Goal: Task Accomplishment & Management: Manage account settings

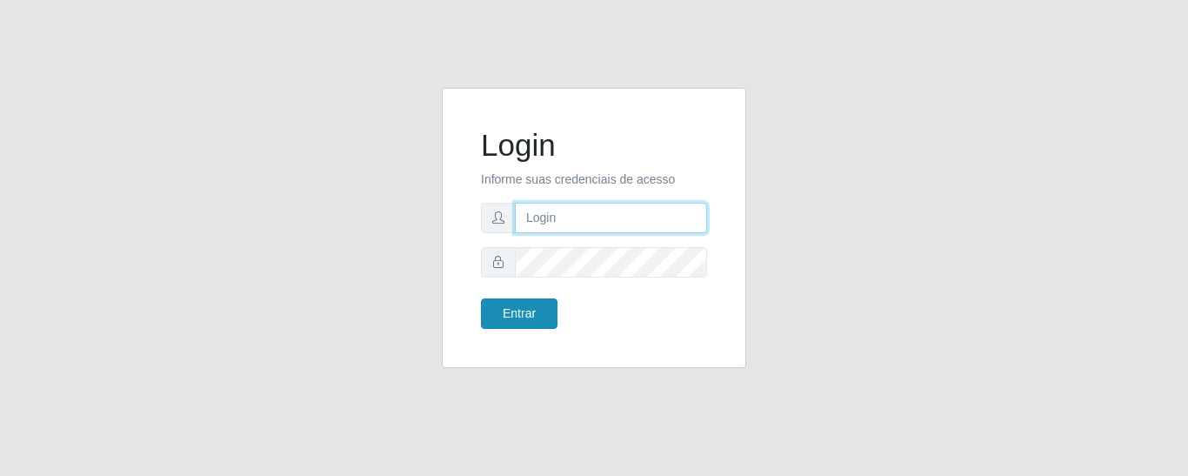
type input "precobom@[PERSON_NAME]"
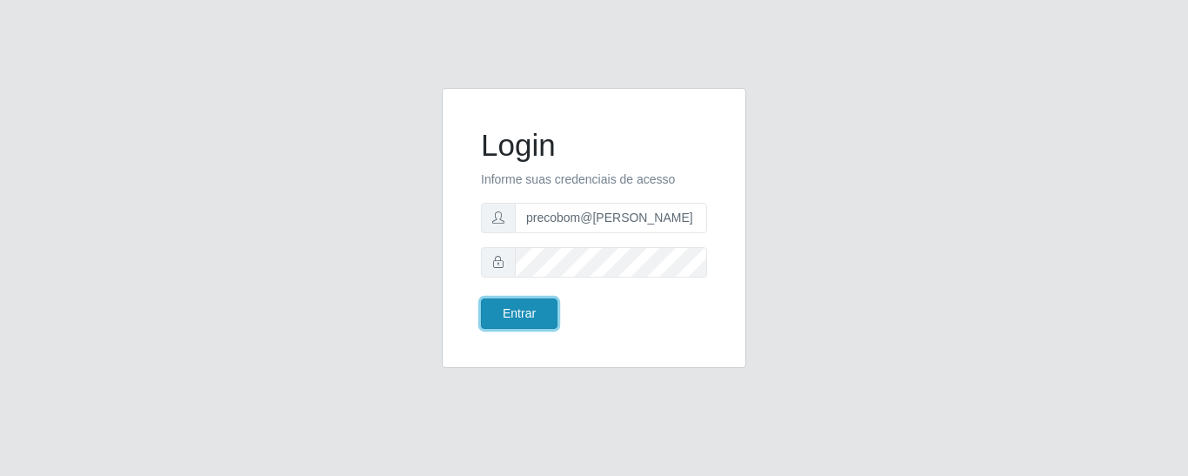
click at [512, 304] on button "Entrar" at bounding box center [519, 313] width 77 height 30
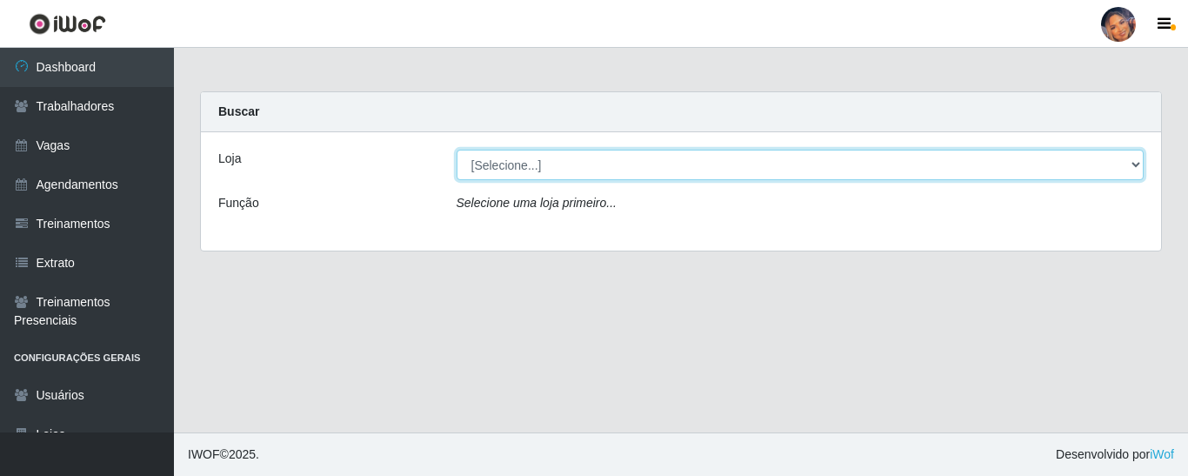
click at [612, 174] on select "[Selecione...] Supermercado Preço Bom" at bounding box center [800, 165] width 688 height 30
select select "169"
click at [456, 150] on select "[Selecione...] Supermercado Preço Bom" at bounding box center [800, 165] width 688 height 30
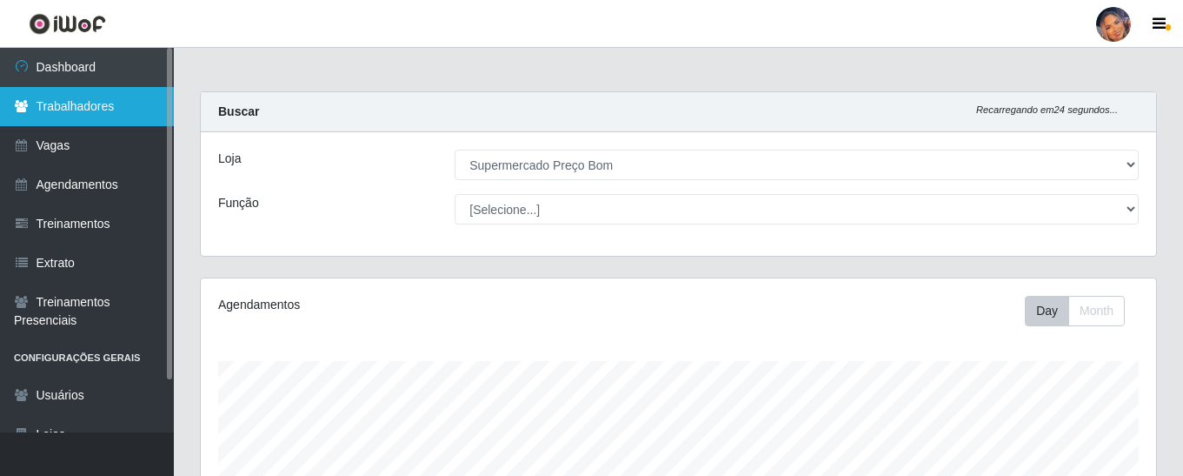
click at [110, 102] on link "Trabalhadores" at bounding box center [87, 106] width 174 height 39
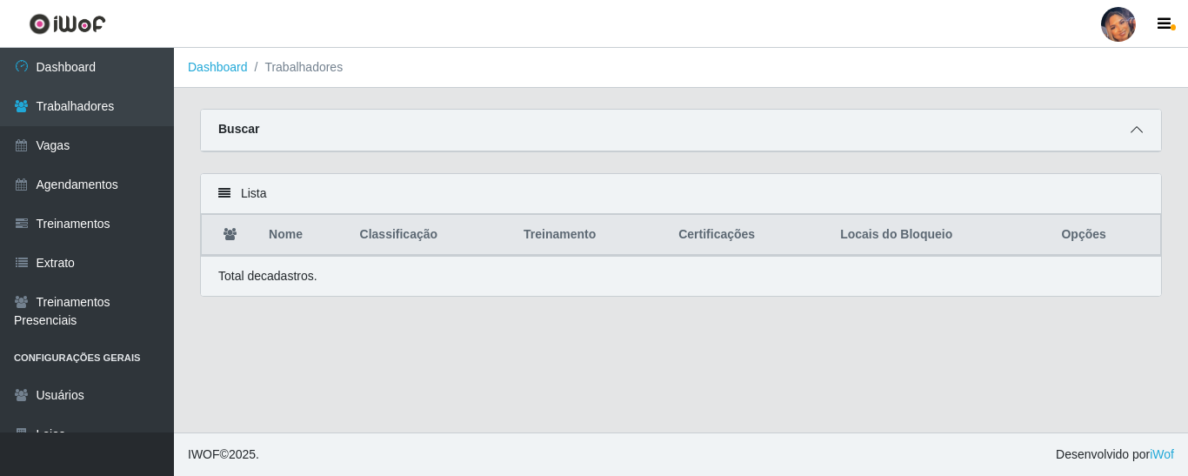
click at [1132, 134] on icon at bounding box center [1136, 129] width 12 height 12
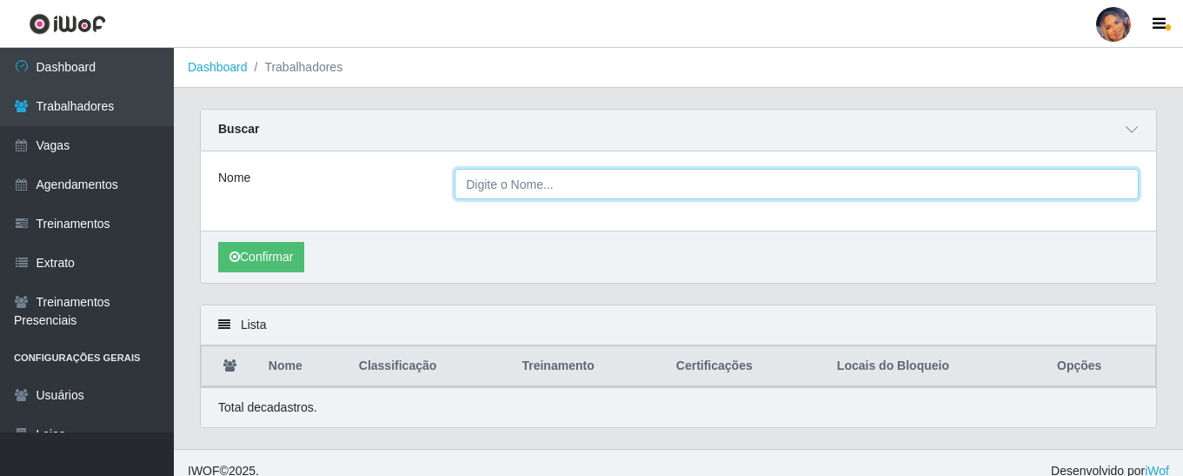
click at [467, 185] on input "Nome" at bounding box center [797, 184] width 684 height 30
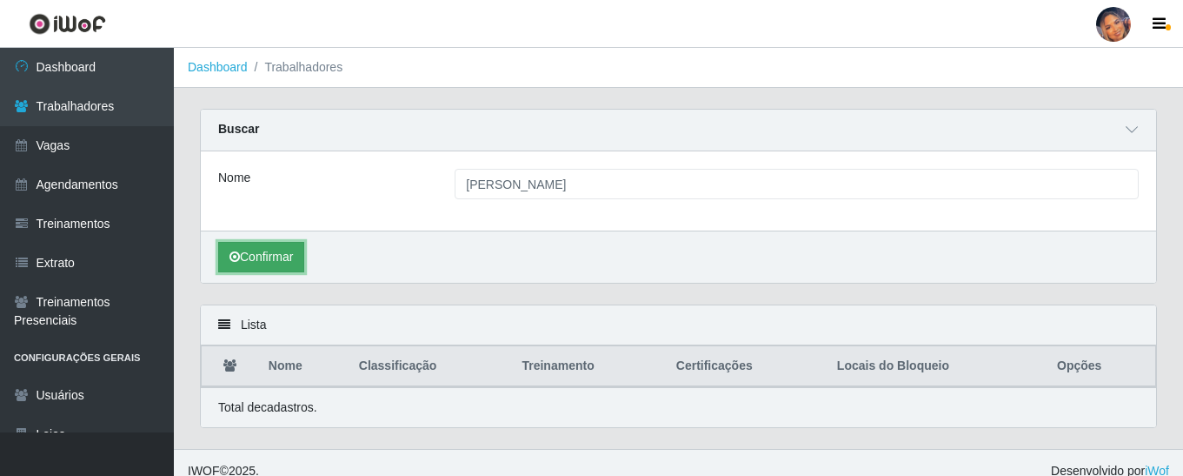
click at [270, 254] on button "Confirmar" at bounding box center [261, 257] width 86 height 30
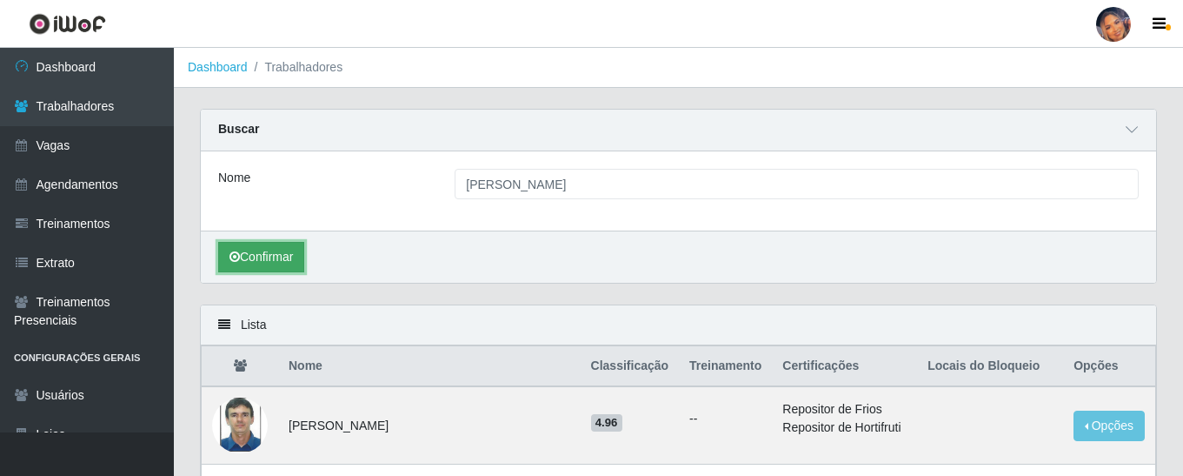
click at [270, 245] on button "Confirmar" at bounding box center [261, 257] width 86 height 30
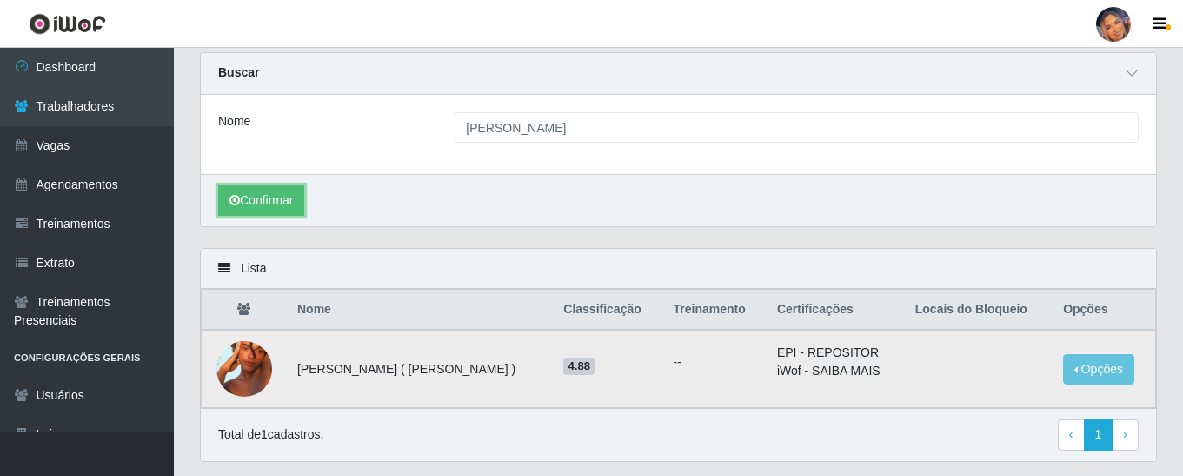
scroll to position [87, 0]
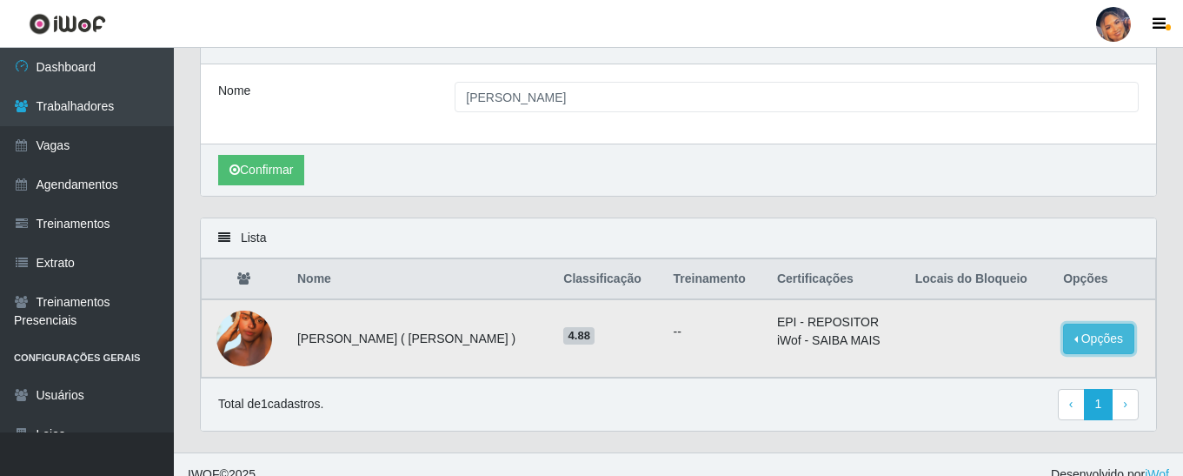
click at [1108, 343] on button "Opções" at bounding box center [1098, 338] width 71 height 30
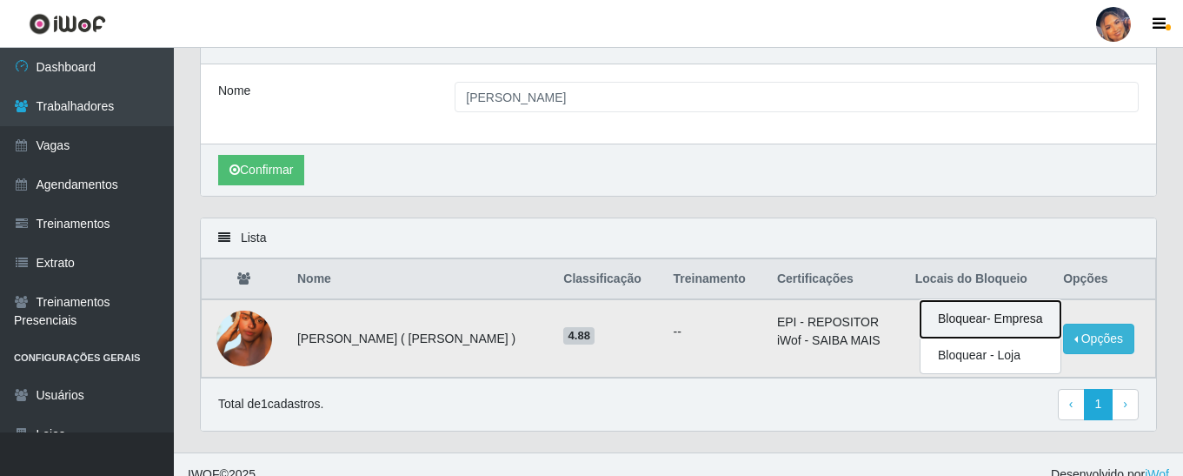
click at [963, 322] on button "Bloquear - Empresa" at bounding box center [991, 319] width 140 height 37
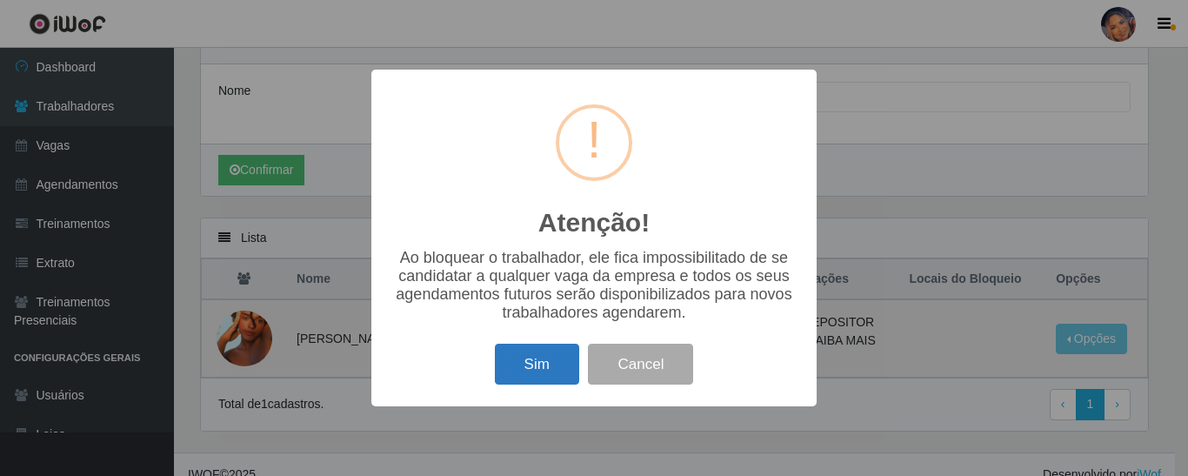
click at [536, 366] on button "Sim" at bounding box center [537, 363] width 84 height 41
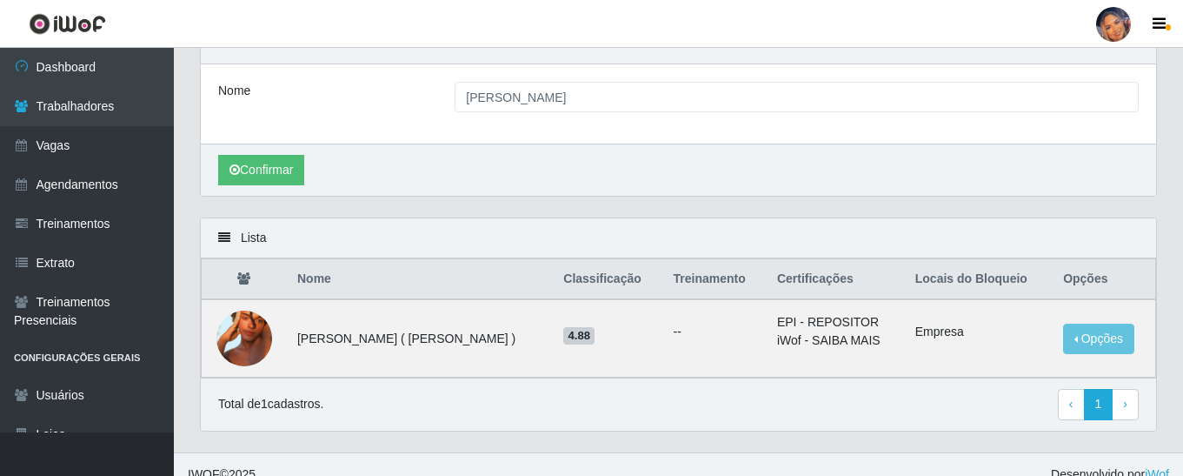
scroll to position [0, 0]
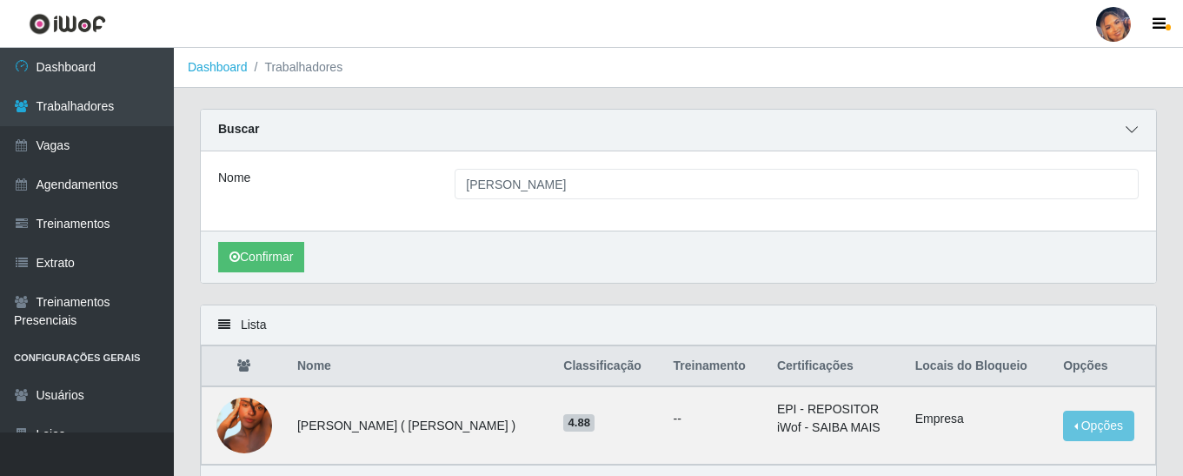
click at [1132, 135] on icon at bounding box center [1132, 129] width 12 height 12
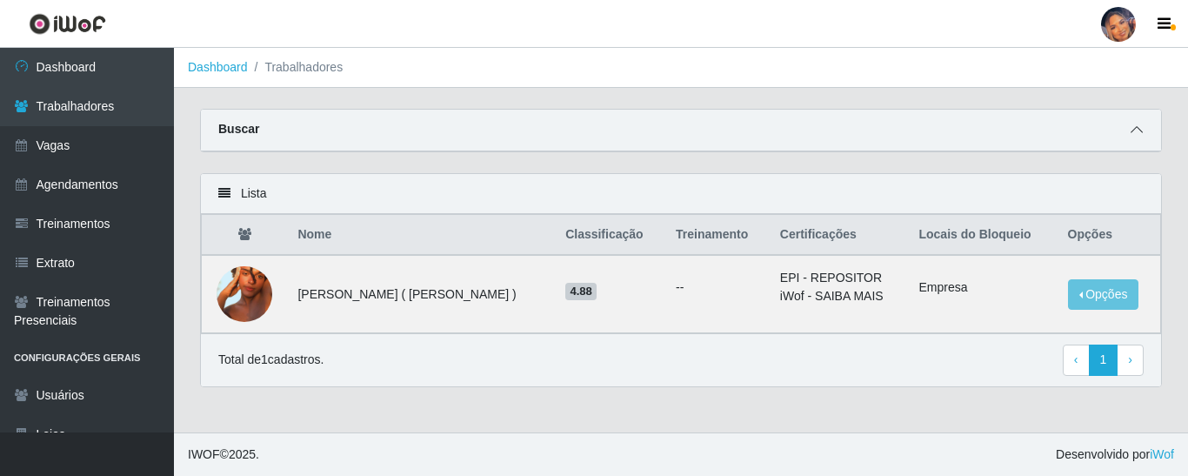
click at [1132, 130] on icon at bounding box center [1136, 129] width 12 height 12
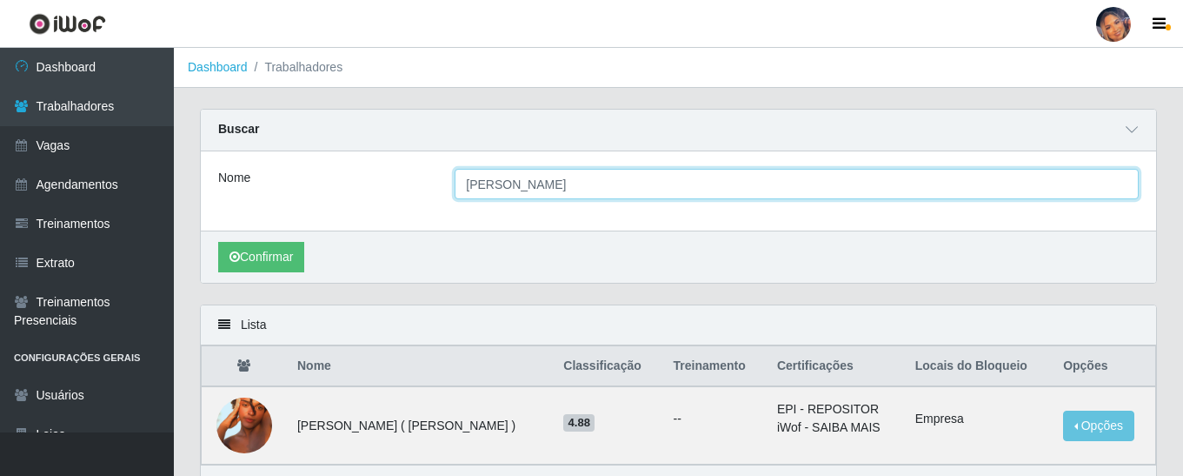
drag, startPoint x: 474, startPoint y: 183, endPoint x: 693, endPoint y: 221, distance: 222.3
click at [526, 183] on input "[PERSON_NAME]" at bounding box center [797, 184] width 684 height 30
type input "o"
click at [218, 242] on button "Confirmar" at bounding box center [261, 257] width 86 height 30
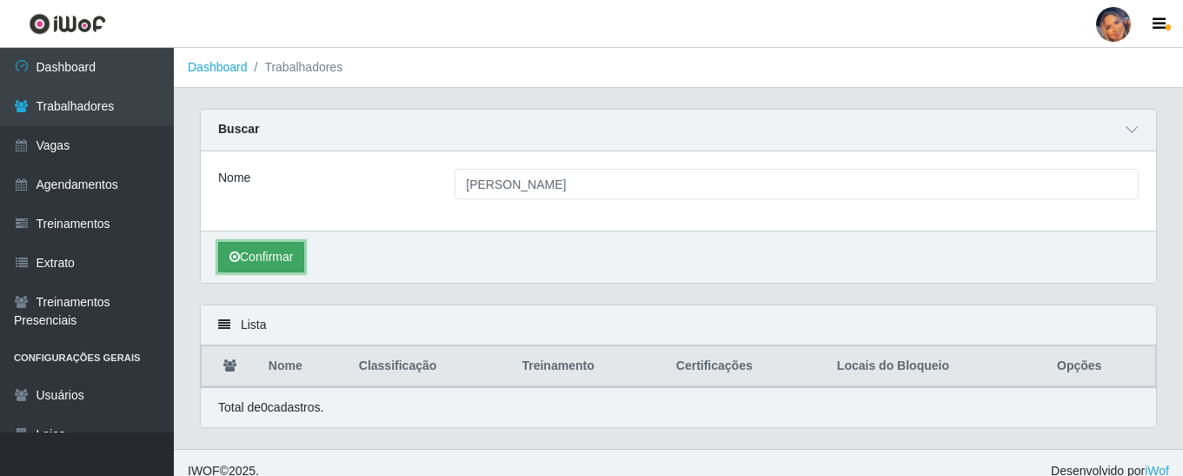
click at [266, 253] on button "Confirmar" at bounding box center [261, 257] width 86 height 30
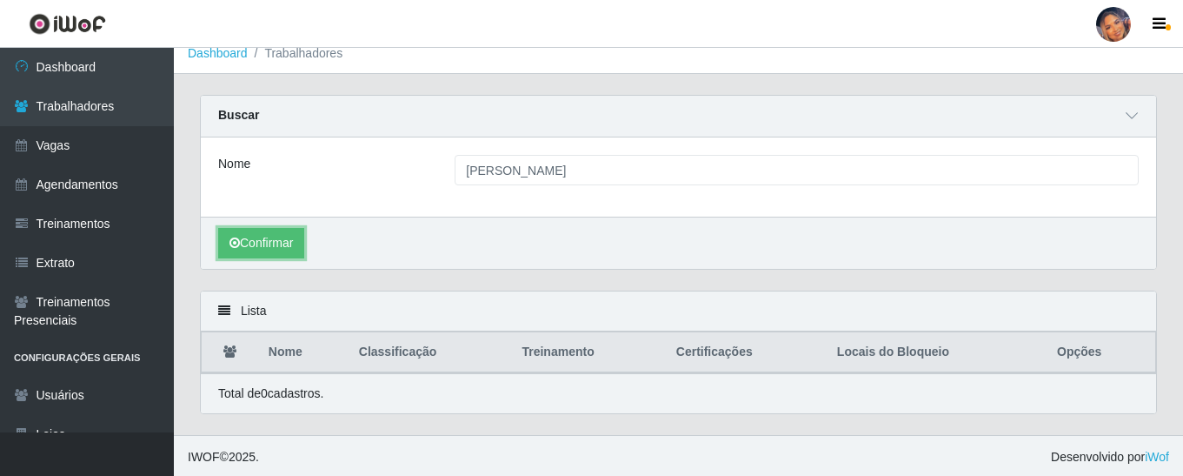
scroll to position [17, 0]
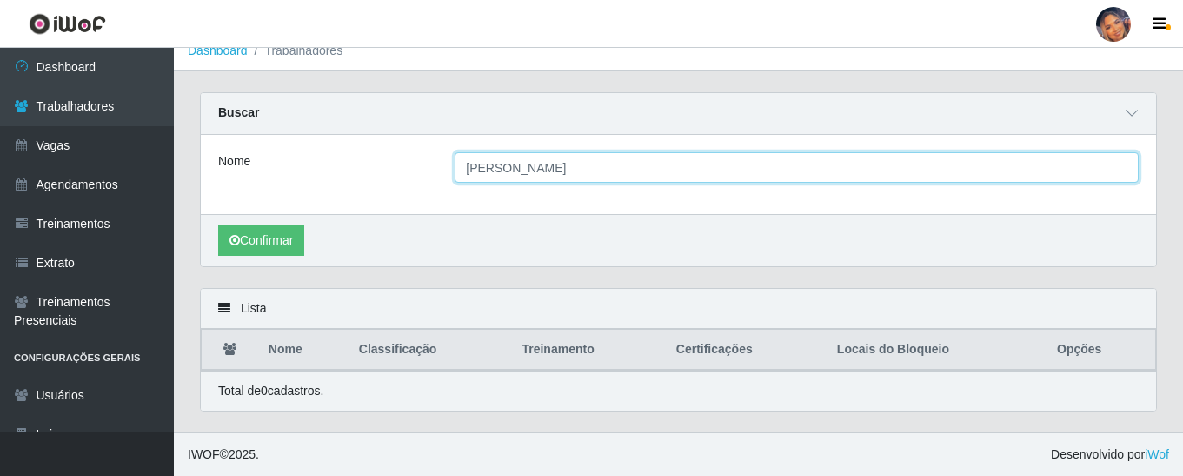
click at [463, 167] on input "[PERSON_NAME]" at bounding box center [797, 167] width 684 height 30
click at [218, 225] on button "Confirmar" at bounding box center [261, 240] width 86 height 30
drag, startPoint x: 503, startPoint y: 167, endPoint x: 509, endPoint y: 175, distance: 9.9
click at [502, 165] on input "[PERSON_NAME]" at bounding box center [797, 167] width 684 height 30
click at [218, 225] on button "Confirmar" at bounding box center [261, 240] width 86 height 30
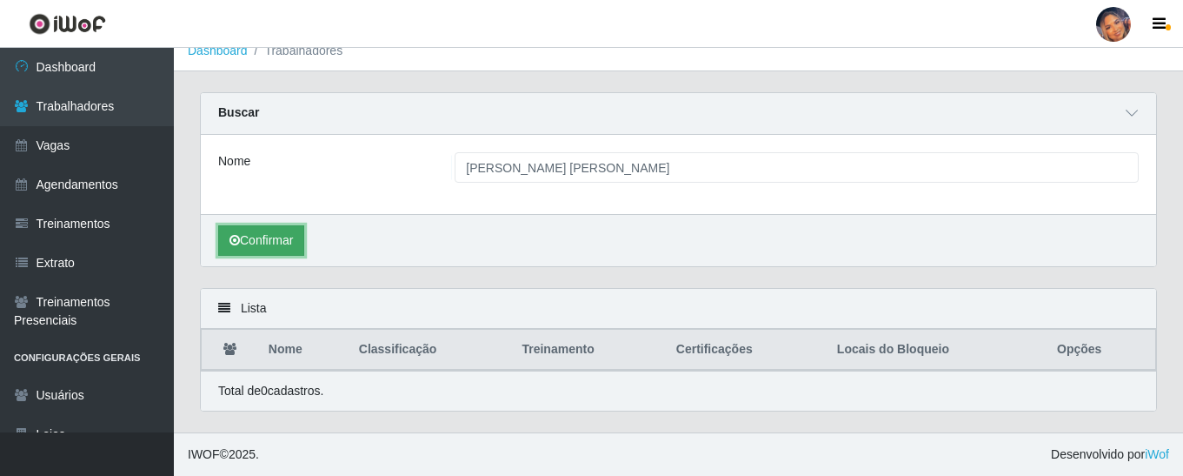
click at [276, 236] on button "Confirmar" at bounding box center [261, 240] width 86 height 30
click at [270, 233] on button "Confirmar" at bounding box center [261, 240] width 86 height 30
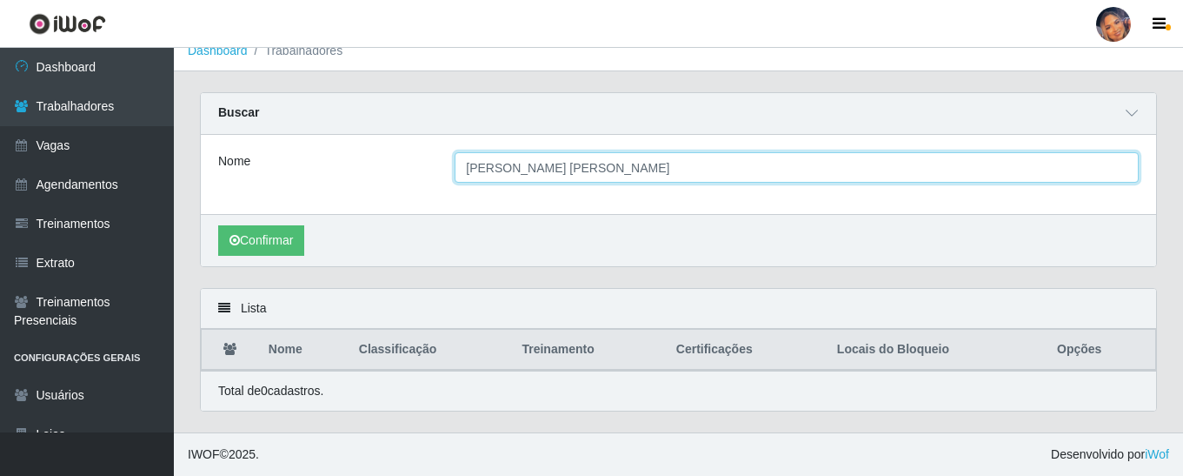
click at [557, 177] on input "[PERSON_NAME] [PERSON_NAME]" at bounding box center [797, 167] width 684 height 30
type input "[PERSON_NAME]"
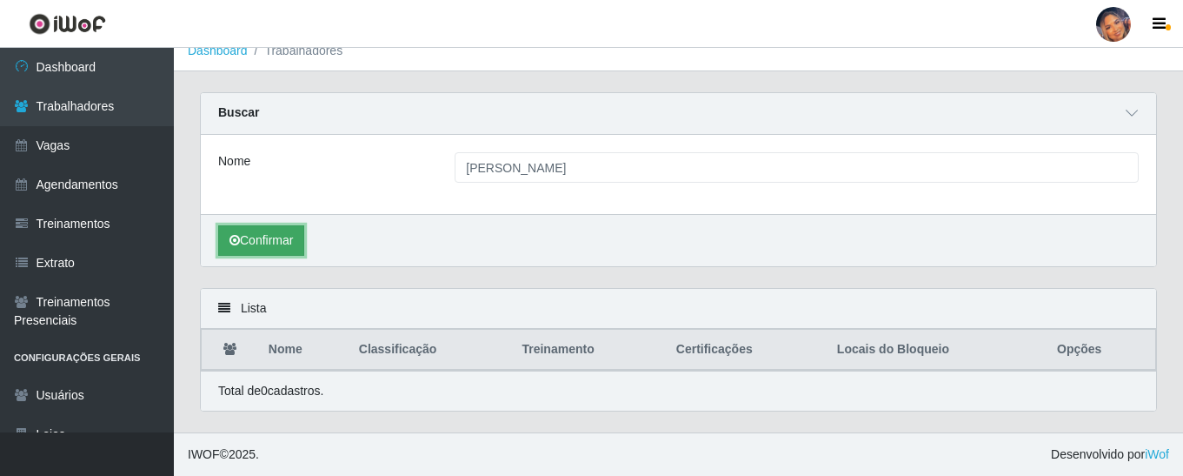
click at [283, 232] on button "Confirmar" at bounding box center [261, 240] width 86 height 30
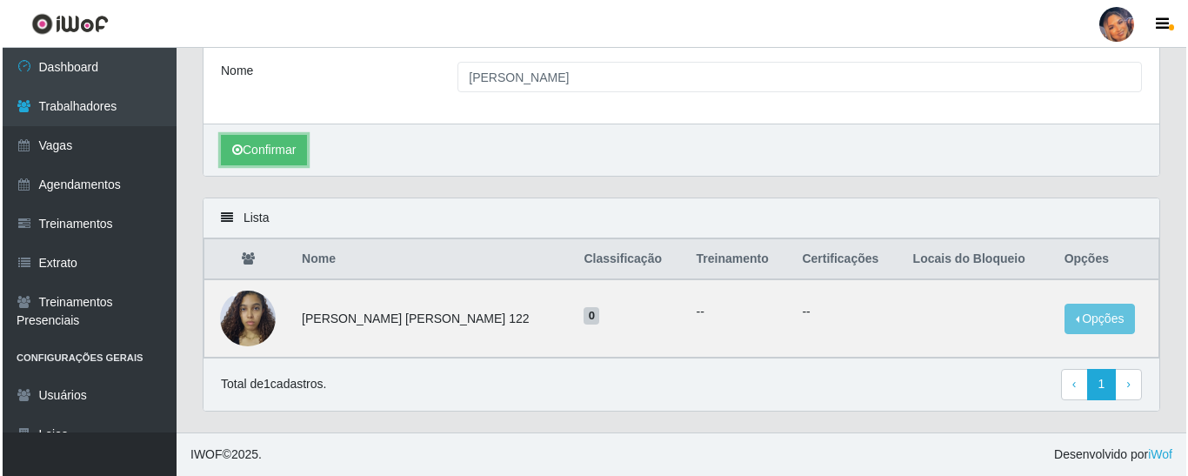
scroll to position [108, 0]
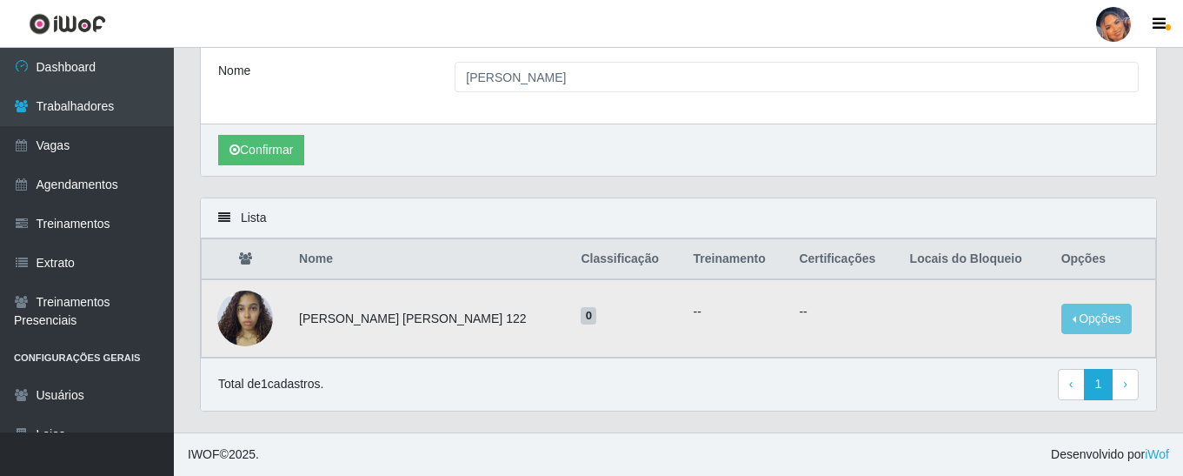
click at [256, 306] on img at bounding box center [245, 318] width 56 height 74
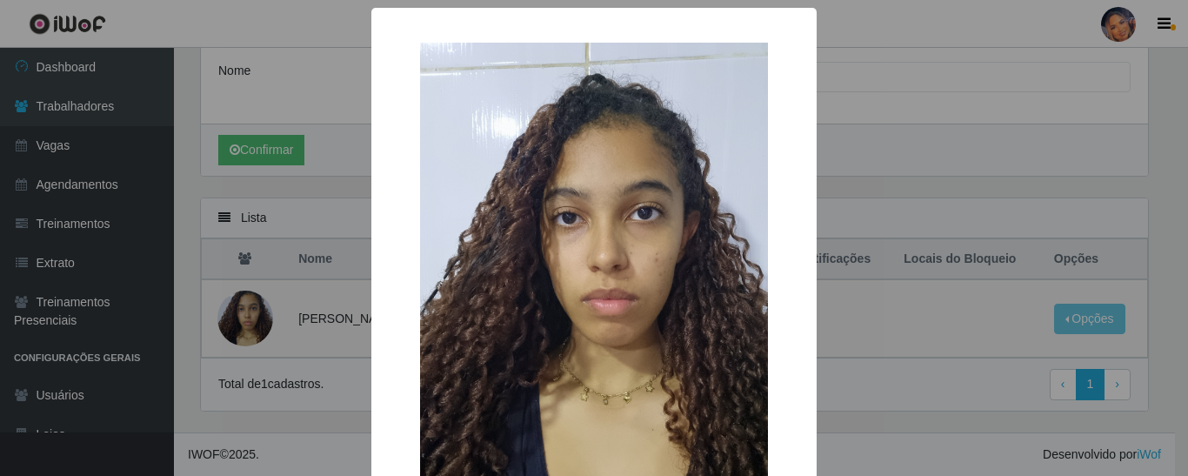
click at [320, 160] on div "× OK Cancel" at bounding box center [594, 238] width 1188 height 476
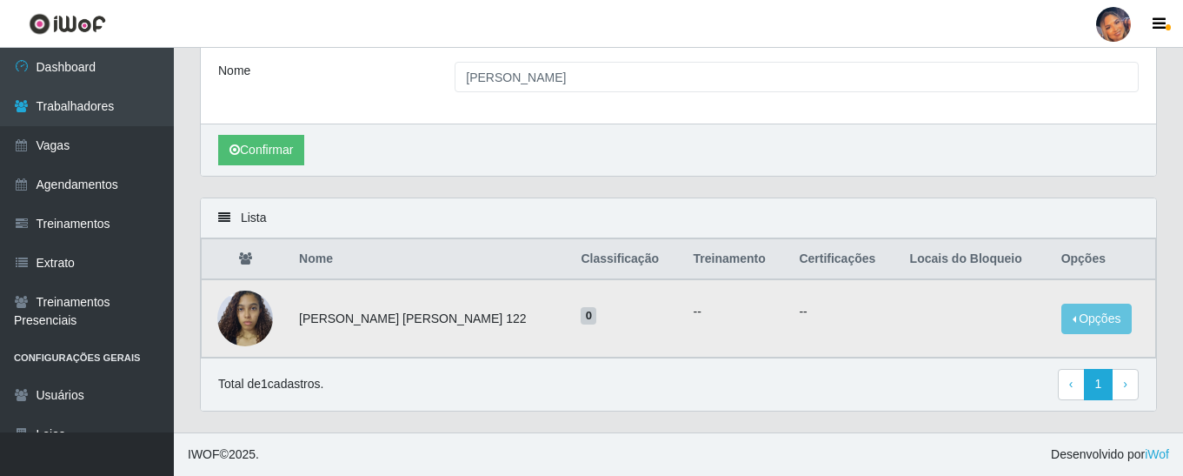
click at [255, 309] on img at bounding box center [245, 318] width 56 height 74
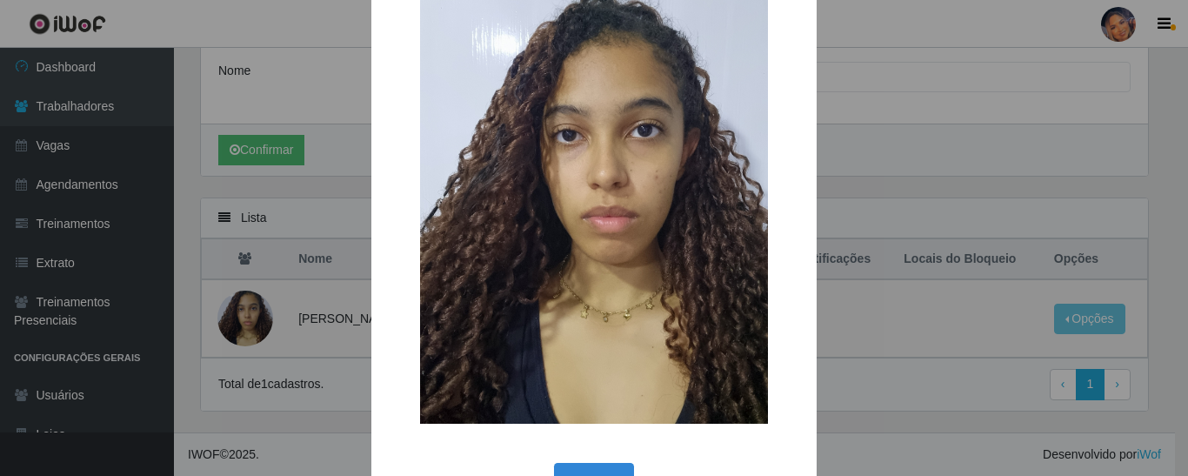
scroll to position [0, 0]
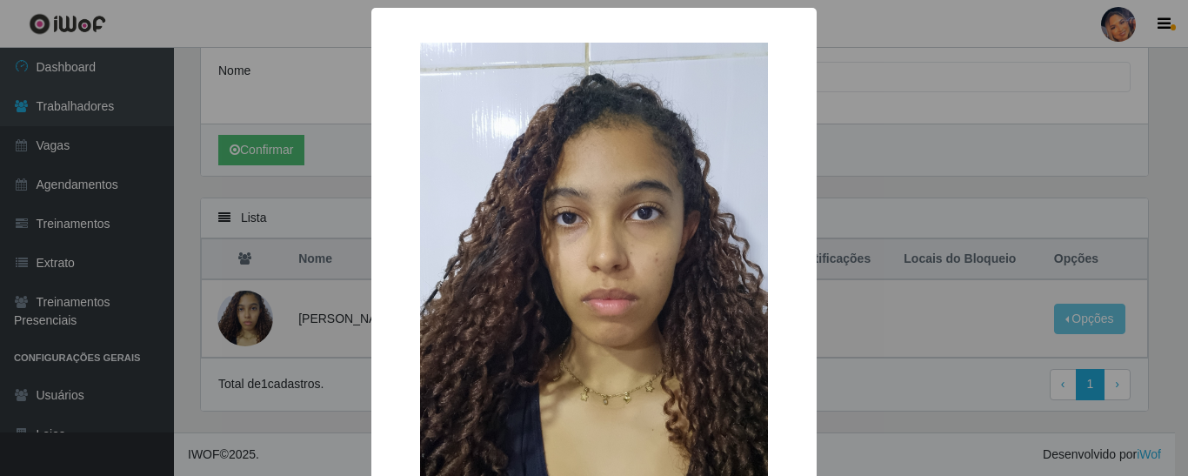
click at [291, 84] on div "× OK Cancel" at bounding box center [594, 238] width 1188 height 476
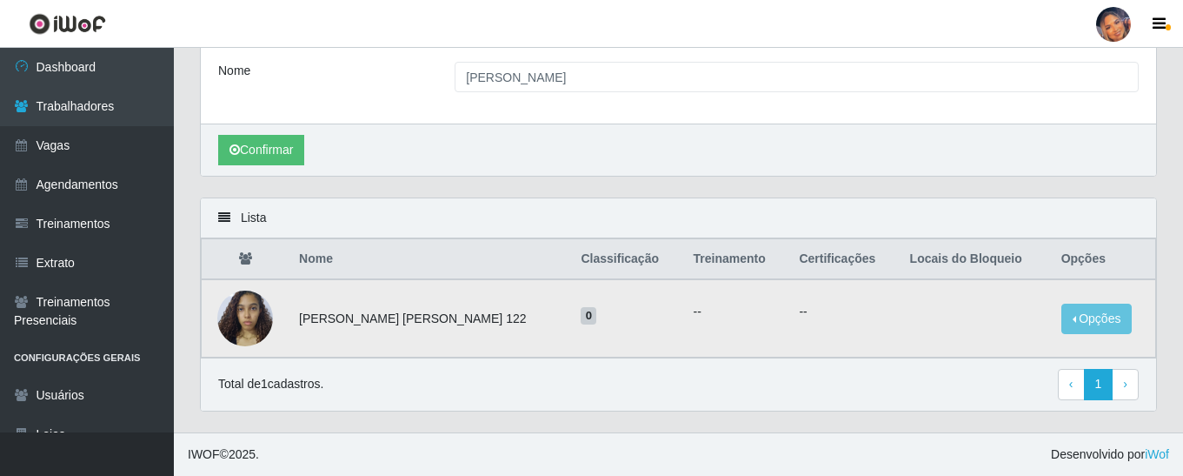
click at [245, 321] on img at bounding box center [245, 318] width 56 height 74
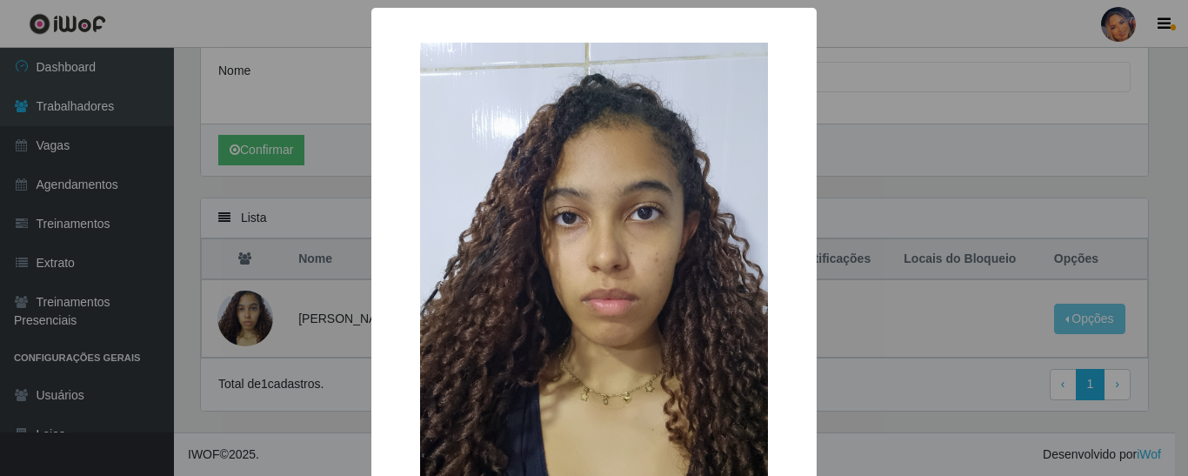
scroll to position [140, 0]
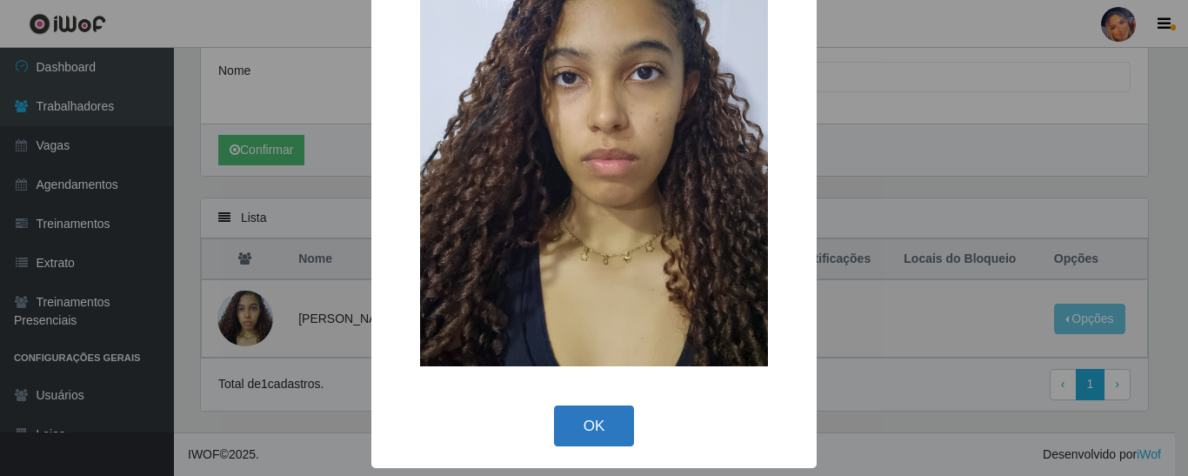
click at [590, 436] on button "OK" at bounding box center [594, 425] width 81 height 41
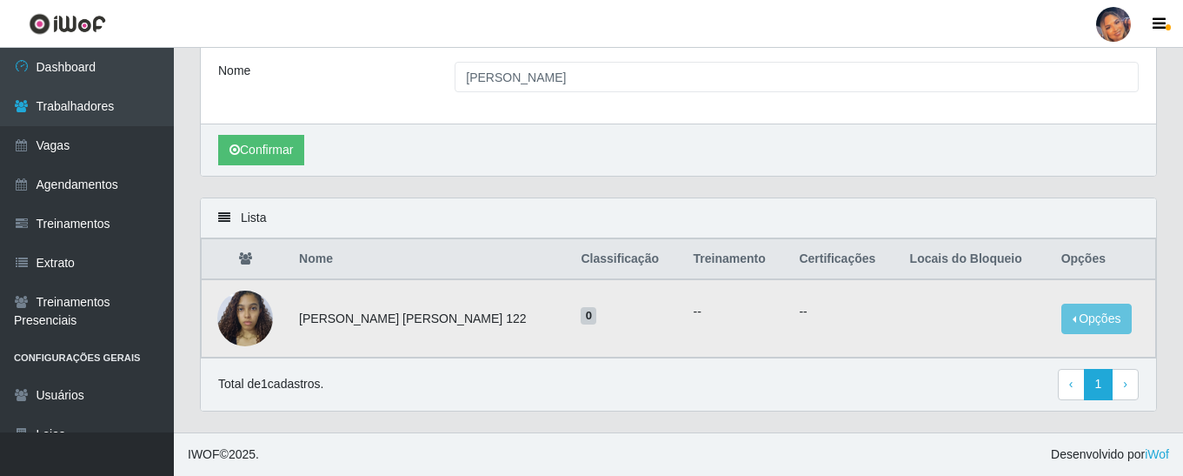
click at [228, 337] on img at bounding box center [245, 318] width 56 height 74
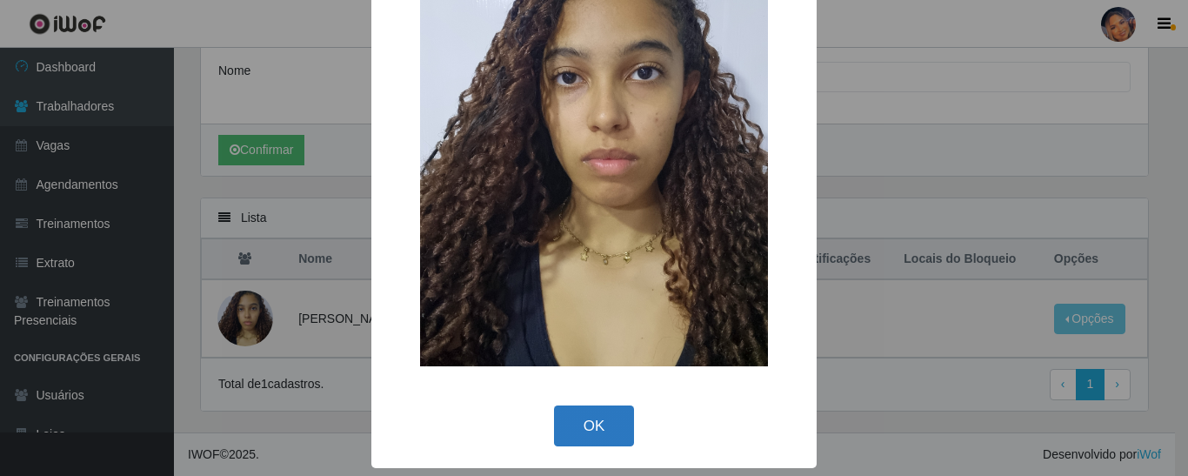
click at [598, 437] on button "OK" at bounding box center [594, 425] width 81 height 41
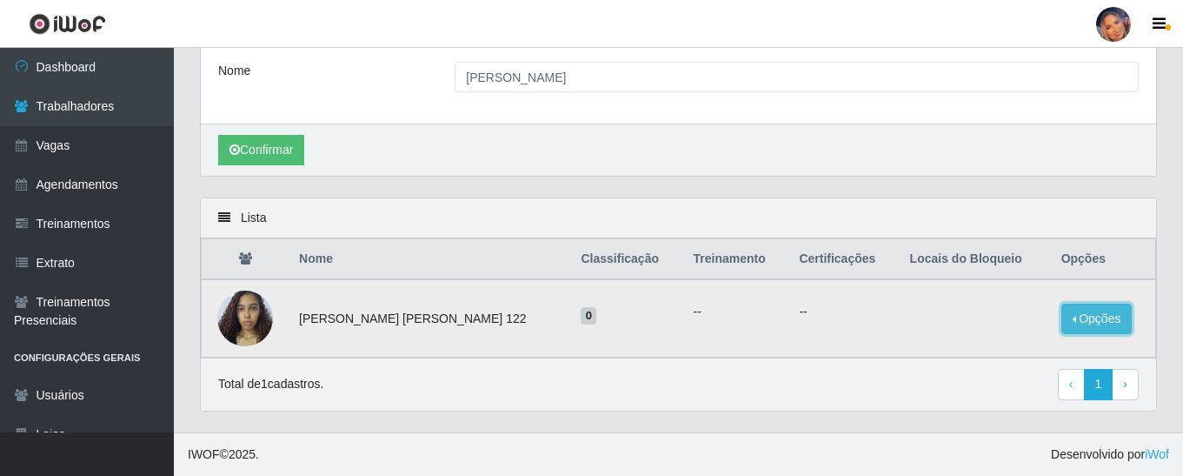
click at [1082, 316] on button "Opções" at bounding box center [1097, 318] width 71 height 30
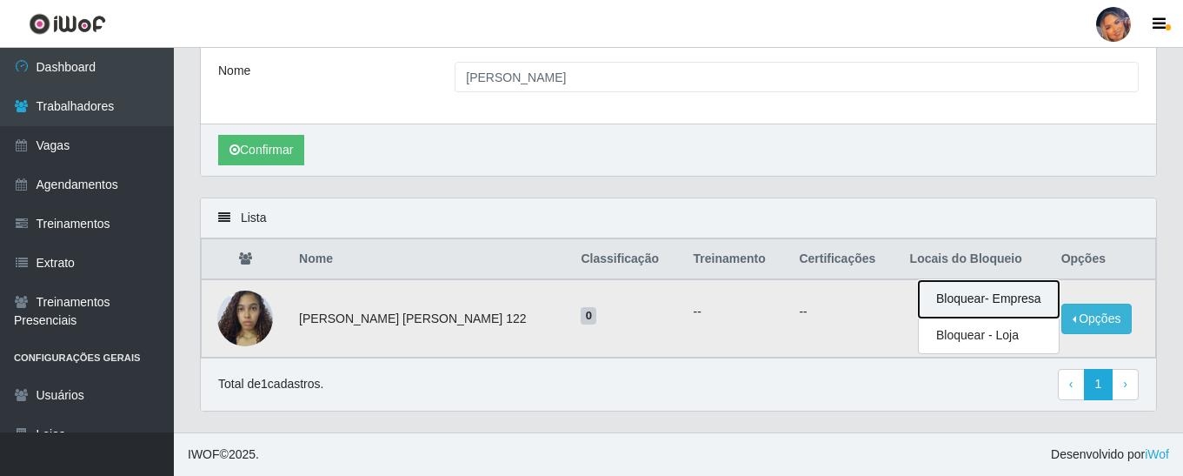
click at [967, 297] on button "Bloquear - Empresa" at bounding box center [989, 299] width 140 height 37
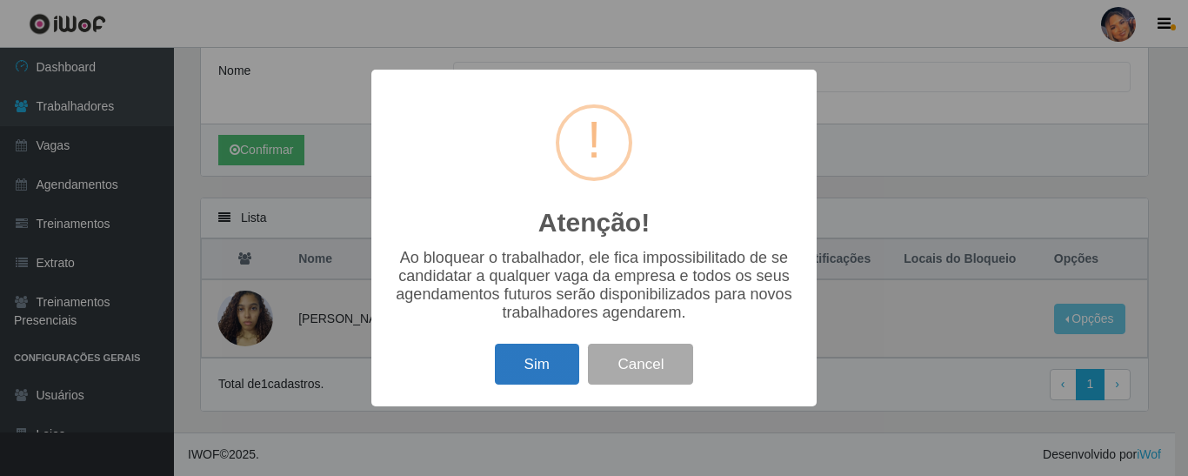
click at [553, 370] on button "Sim" at bounding box center [537, 363] width 84 height 41
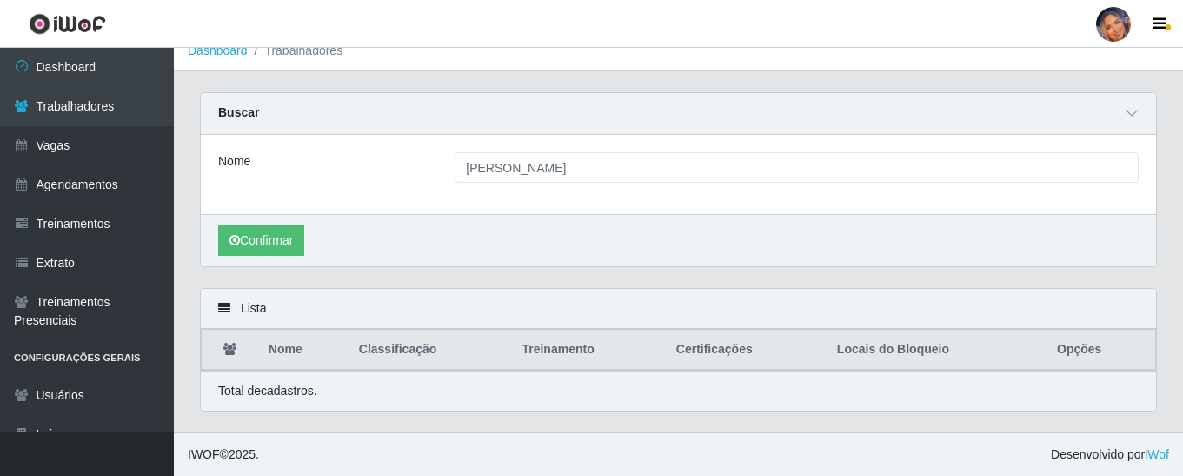
scroll to position [108, 0]
